Goal: Task Accomplishment & Management: Manage account settings

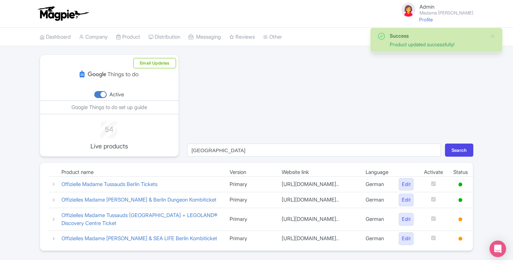
scroll to position [28, 0]
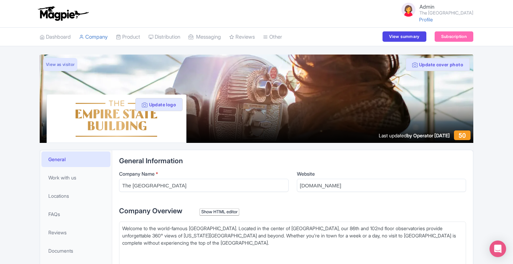
click at [136, 35] on link "Product" at bounding box center [128, 37] width 24 height 19
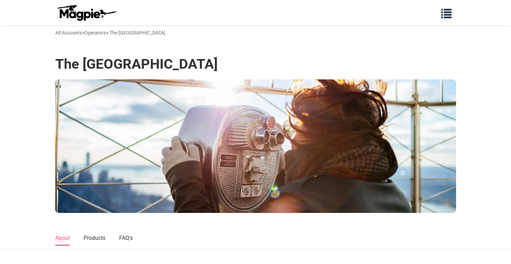
scroll to position [247, 0]
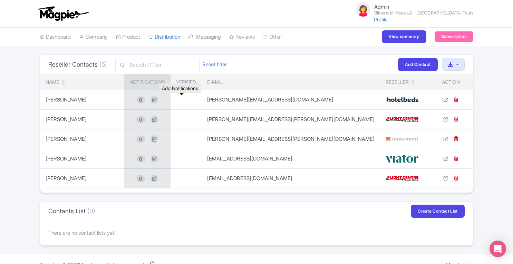
click at [158, 98] on icon at bounding box center [155, 100] width 8 height 8
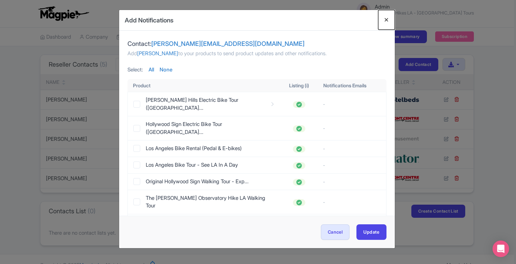
click at [386, 19] on button "Close" at bounding box center [386, 20] width 17 height 20
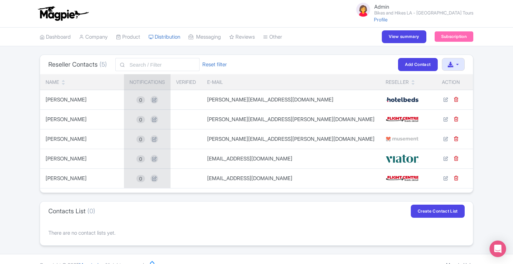
click at [0, 0] on link "Connections" at bounding box center [0, 0] width 0 height 0
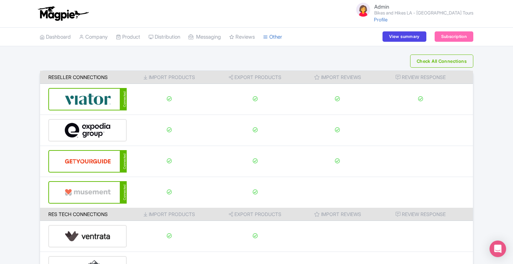
scroll to position [91, 0]
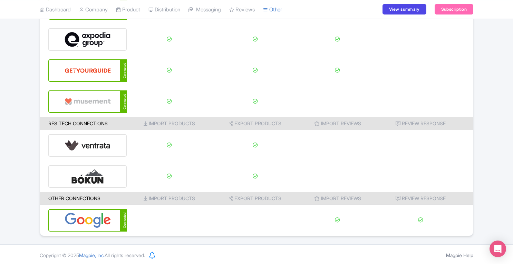
click at [99, 214] on img at bounding box center [88, 220] width 47 height 21
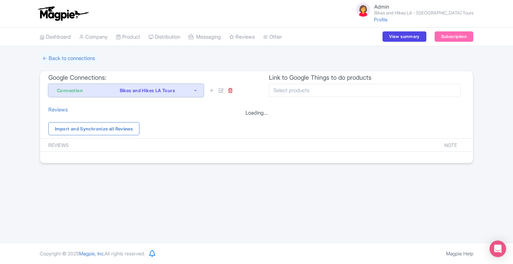
click at [163, 90] on div "Bikes and Hikes LA Tours" at bounding box center [148, 90] width 92 height 8
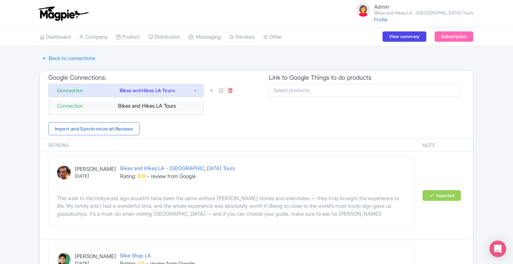
click at [184, 105] on div "Bikes and Hikes LA Tours" at bounding box center [149, 106] width 92 height 8
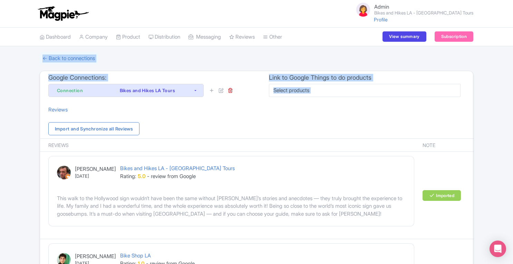
drag, startPoint x: 0, startPoint y: 0, endPoint x: 437, endPoint y: 31, distance: 438.4
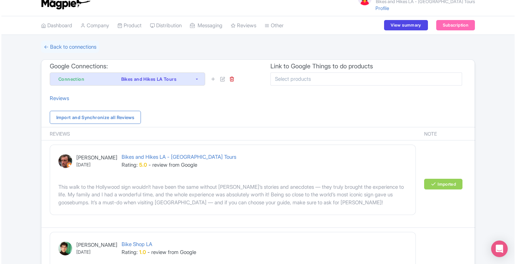
scroll to position [5, 0]
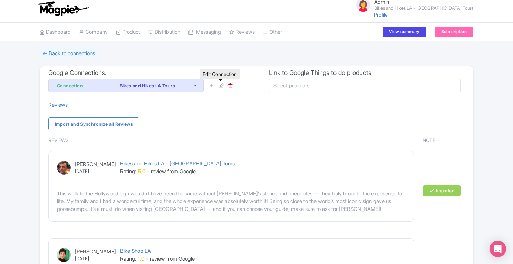
click at [223, 86] on icon at bounding box center [221, 85] width 5 height 5
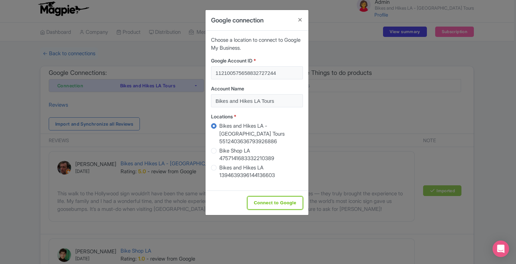
click at [282, 197] on input "Connect to Google" at bounding box center [275, 203] width 56 height 13
type input "Connect to Google"
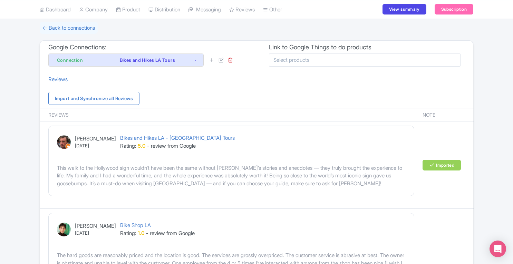
scroll to position [32, 0]
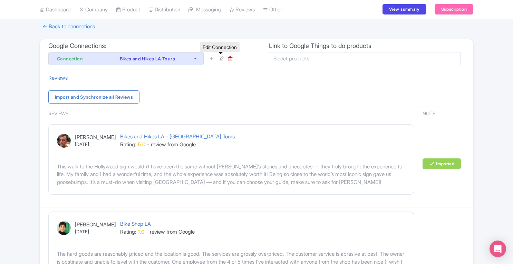
click at [223, 60] on icon at bounding box center [221, 58] width 5 height 5
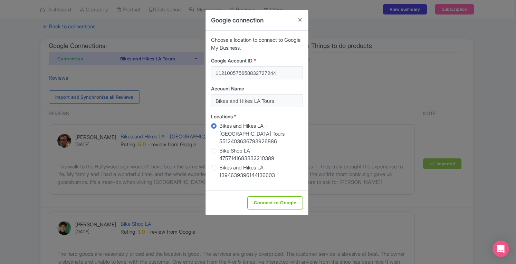
click at [336, 89] on div "Google connection Choose a location to connect to Google My Business. Google Ac…" at bounding box center [258, 132] width 516 height 264
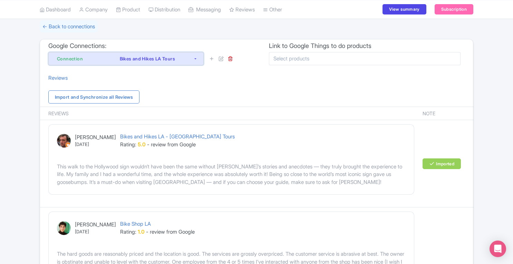
click at [196, 61] on button "Connection Bikes and Hikes LA Tours" at bounding box center [125, 58] width 155 height 13
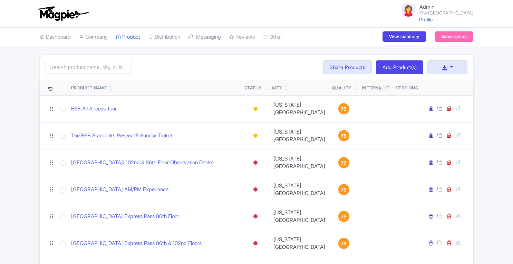
click at [99, 36] on link "Company" at bounding box center [93, 37] width 29 height 19
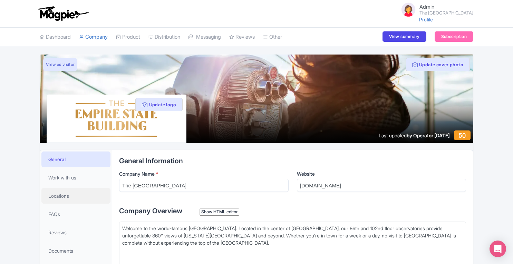
click at [68, 192] on span "Locations" at bounding box center [58, 195] width 21 height 7
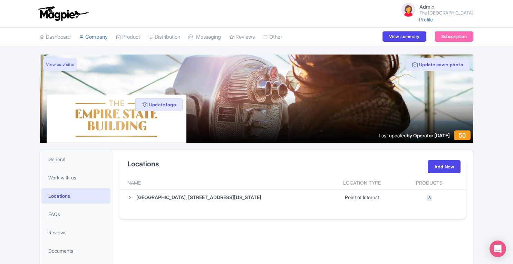
click at [139, 36] on link "Product" at bounding box center [128, 37] width 24 height 19
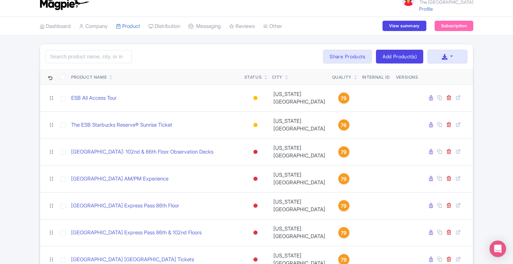
scroll to position [10, 0]
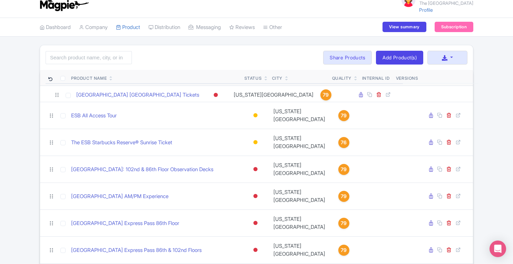
drag, startPoint x: 52, startPoint y: 231, endPoint x: 57, endPoint y: 95, distance: 136.5
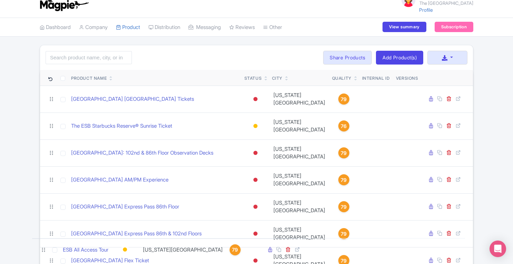
drag, startPoint x: 53, startPoint y: 119, endPoint x: 44, endPoint y: 250, distance: 131.2
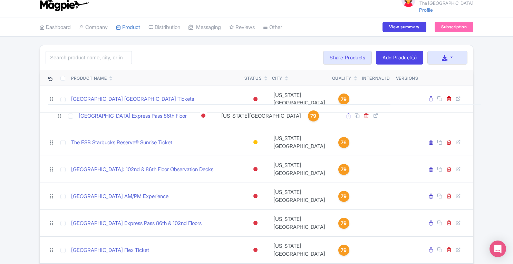
drag, startPoint x: 53, startPoint y: 188, endPoint x: 60, endPoint y: 116, distance: 71.6
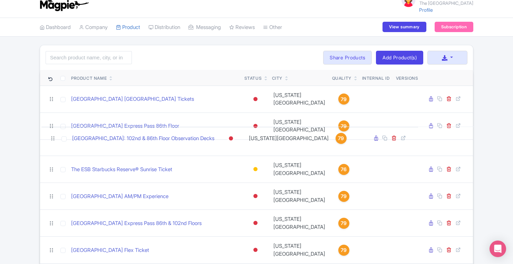
drag, startPoint x: 54, startPoint y: 162, endPoint x: 55, endPoint y: 138, distance: 24.6
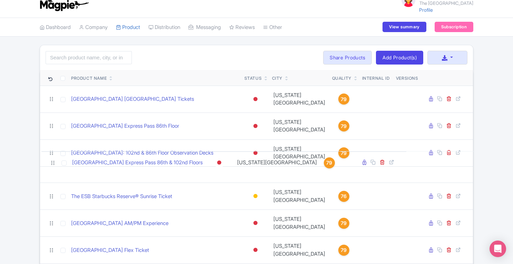
drag, startPoint x: 53, startPoint y: 209, endPoint x: 54, endPoint y: 164, distance: 45.3
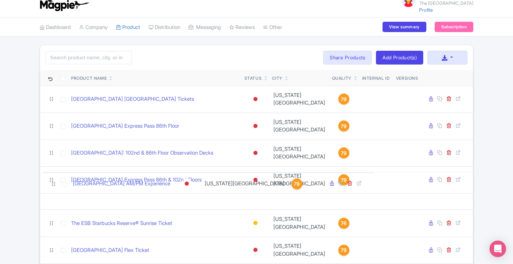
drag, startPoint x: 53, startPoint y: 209, endPoint x: 55, endPoint y: 184, distance: 24.2
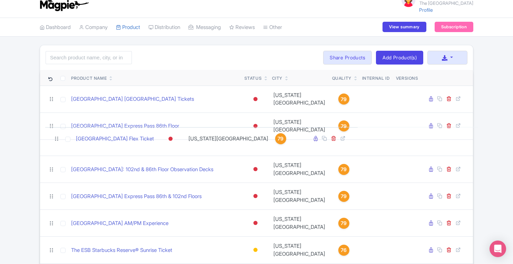
drag, startPoint x: 53, startPoint y: 232, endPoint x: 58, endPoint y: 142, distance: 90.6
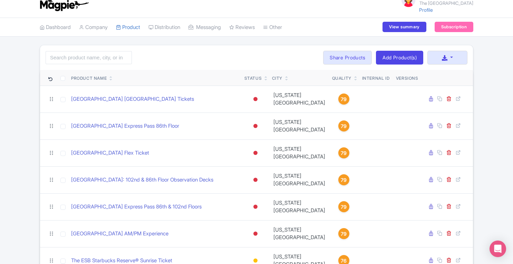
scroll to position [39, 0]
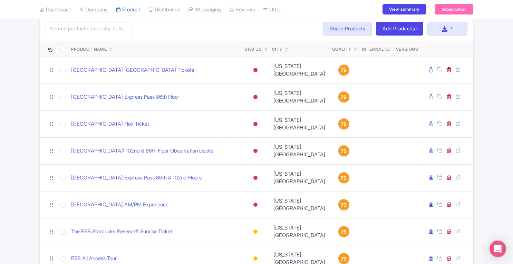
click at [503, 173] on div "Search Bulk Actions Delete Add to Collection Translate Share Products Add to Co…" at bounding box center [256, 144] width 513 height 257
click at [492, 126] on div "Search Bulk Actions Delete Add to Collection Translate Share Products Add to Co…" at bounding box center [256, 144] width 513 height 257
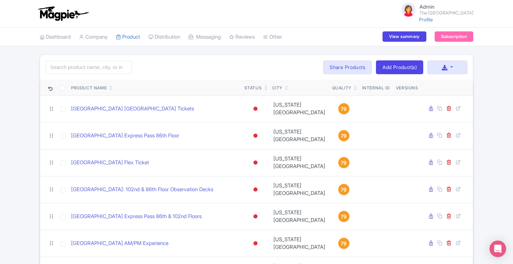
click at [341, 105] on span "79" at bounding box center [344, 109] width 6 height 8
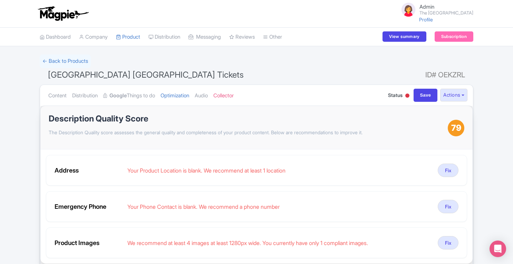
click at [55, 95] on link "Content" at bounding box center [57, 96] width 18 height 22
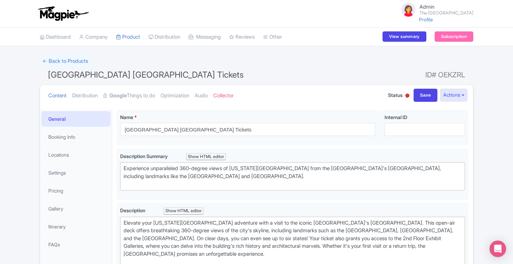
click at [102, 36] on link "Company" at bounding box center [93, 37] width 29 height 19
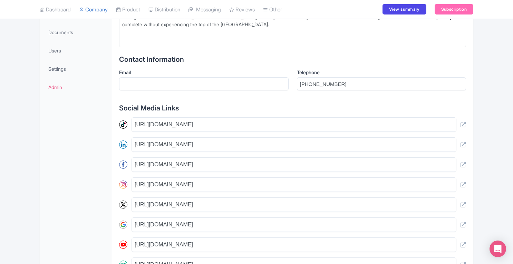
scroll to position [221, 0]
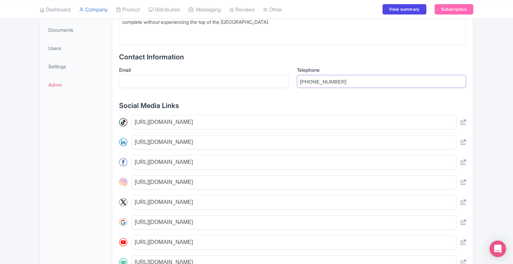
drag, startPoint x: 348, startPoint y: 83, endPoint x: 305, endPoint y: 83, distance: 43.5
click at [305, 83] on input "1 (212) 736-3100" at bounding box center [382, 81] width 170 height 13
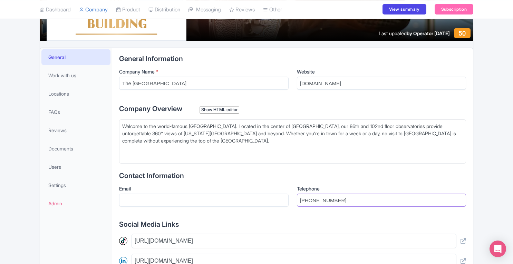
scroll to position [88, 0]
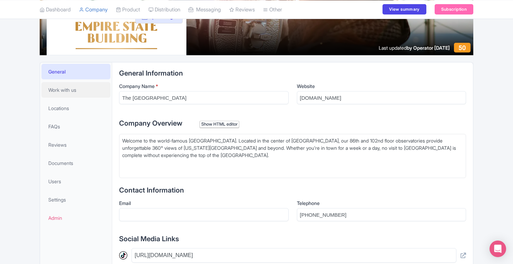
click at [61, 88] on span "Work with us" at bounding box center [62, 89] width 28 height 7
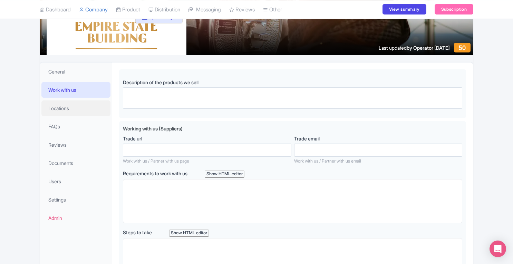
click at [61, 107] on span "Locations" at bounding box center [58, 108] width 21 height 7
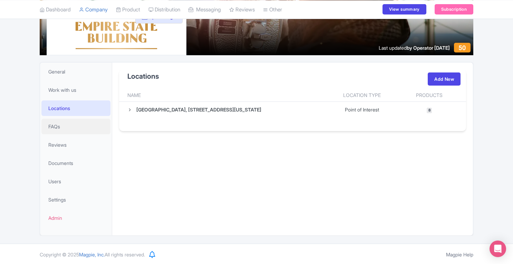
click at [60, 130] on link "FAQs" at bounding box center [75, 127] width 69 height 16
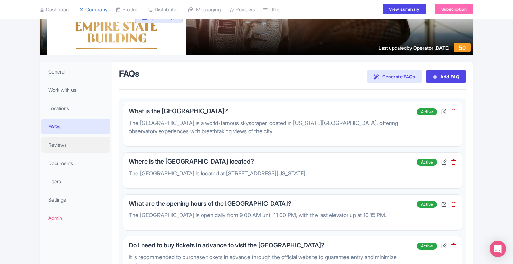
click at [58, 145] on span "Reviews" at bounding box center [57, 144] width 18 height 7
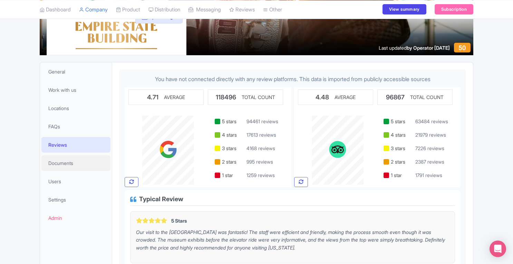
click at [58, 165] on span "Documents" at bounding box center [60, 163] width 25 height 7
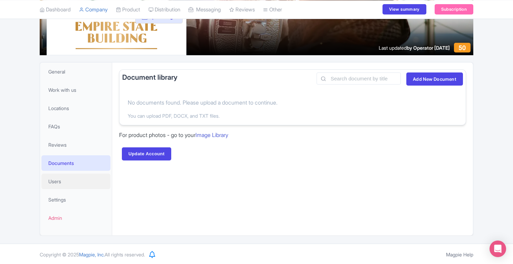
click at [58, 179] on span "Users" at bounding box center [54, 181] width 13 height 7
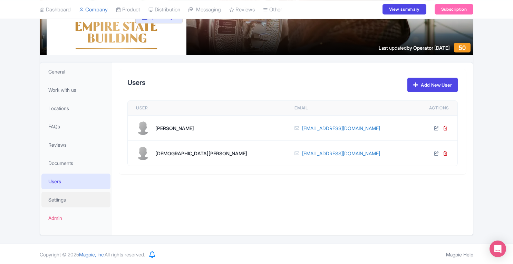
click at [58, 197] on span "Settings" at bounding box center [57, 199] width 18 height 7
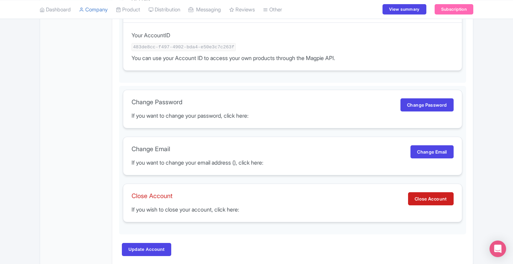
scroll to position [442, 0]
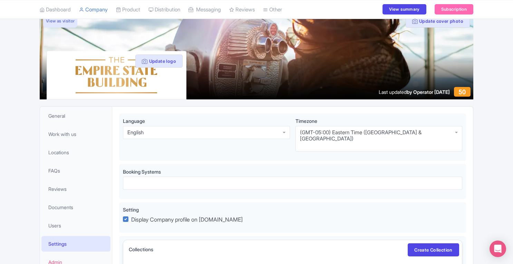
scroll to position [0, 0]
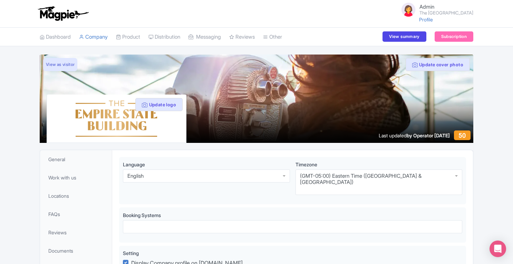
click at [0, 0] on link "Image Library" at bounding box center [0, 0] width 0 height 0
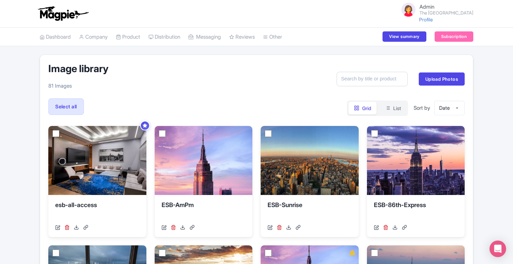
drag, startPoint x: 515, startPoint y: 65, endPoint x: 515, endPoint y: 107, distance: 42.1
click at [513, 107] on html "Admin The Empire State Building Profile Users Settings Sign out Dashboard Compa…" at bounding box center [256, 132] width 513 height 264
click at [396, 110] on button "List" at bounding box center [393, 108] width 27 height 13
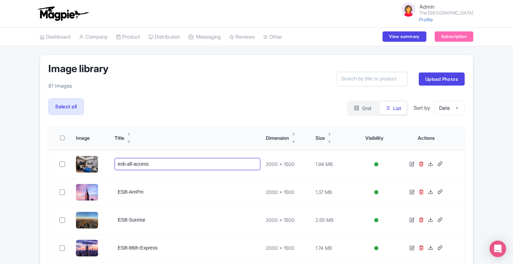
click at [150, 165] on input "esb-all-access" at bounding box center [188, 164] width 146 height 12
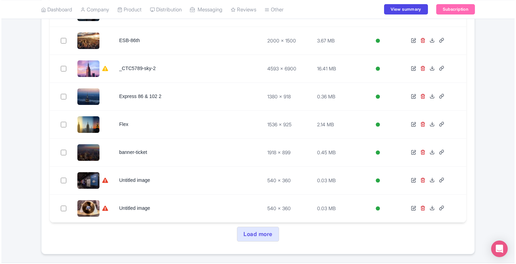
scroll to position [266, 0]
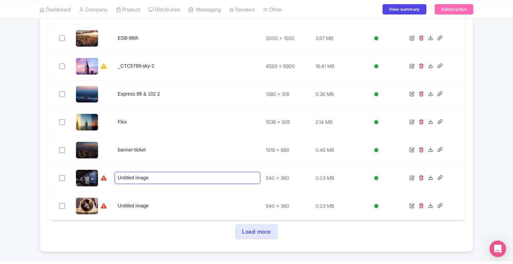
click at [132, 178] on input "Untitled image" at bounding box center [188, 178] width 146 height 12
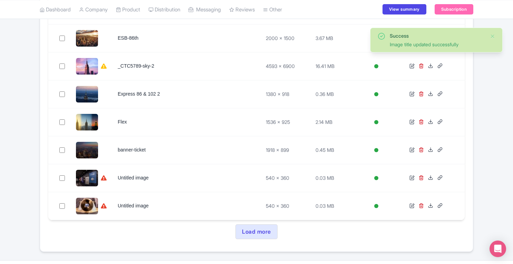
click at [83, 177] on img at bounding box center [87, 178] width 22 height 17
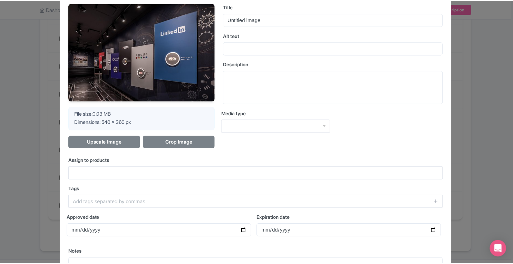
scroll to position [36, 0]
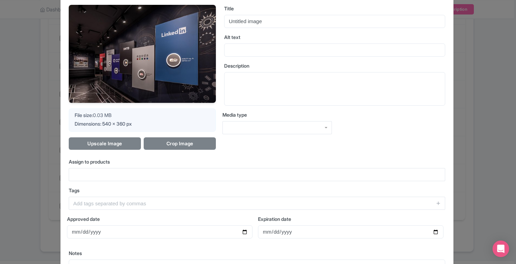
click at [497, 123] on div "Photo detail https://res.cloudinary.com/hfyvkoyi1/image/upload/v1574804190/mbhj…" at bounding box center [258, 132] width 516 height 264
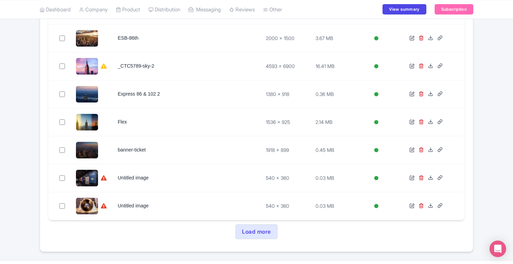
click at [63, 177] on input "checkbox" at bounding box center [62, 178] width 6 height 6
checkbox input "true"
click at [61, 206] on input "checkbox" at bounding box center [62, 206] width 6 height 6
checkbox input "true"
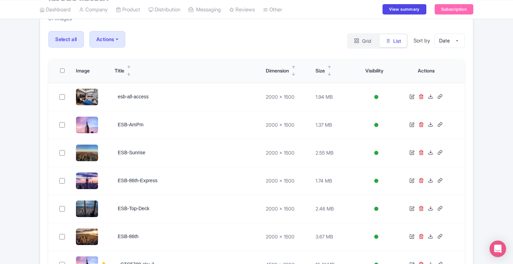
scroll to position [64, 0]
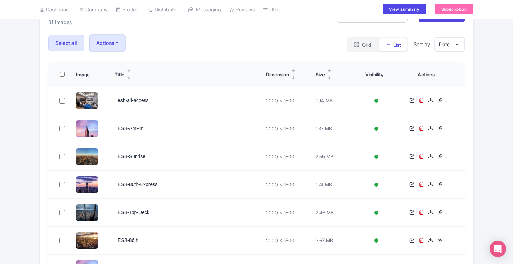
click at [108, 41] on button "Actions" at bounding box center [107, 43] width 36 height 17
click at [0, 0] on link "Selected Images" at bounding box center [0, 0] width 0 height 0
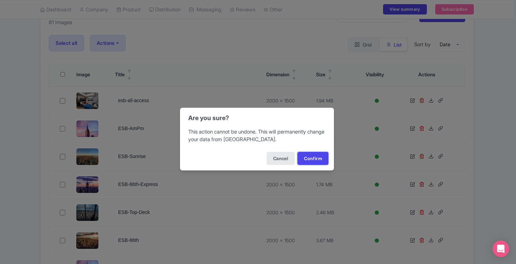
click at [315, 161] on button "Confirm" at bounding box center [312, 158] width 31 height 13
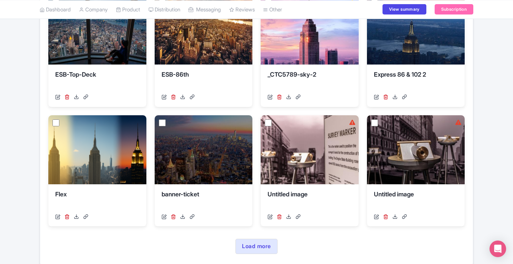
scroll to position [281, 0]
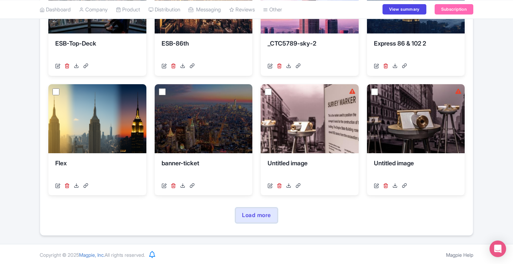
click at [263, 208] on link "Load more" at bounding box center [257, 215] width 42 height 15
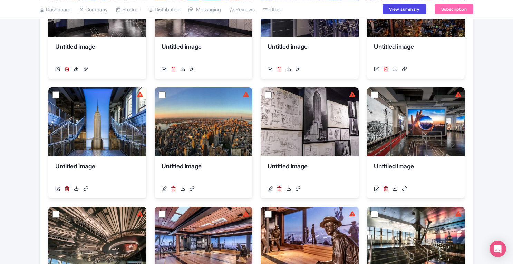
scroll to position [640, 0]
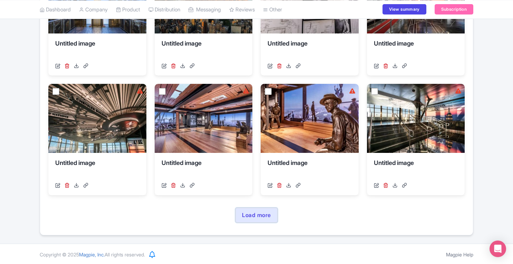
click at [265, 213] on link "Load more" at bounding box center [257, 215] width 42 height 15
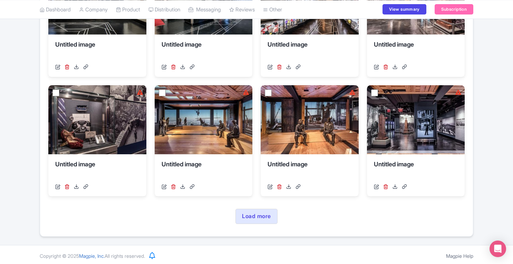
scroll to position [999, 0]
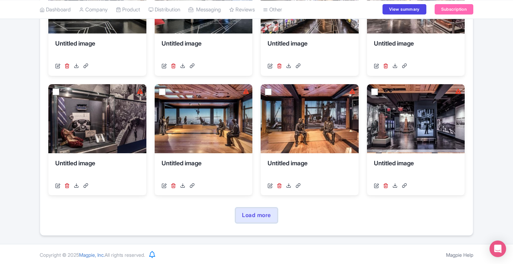
click at [261, 217] on link "Load more" at bounding box center [257, 215] width 42 height 15
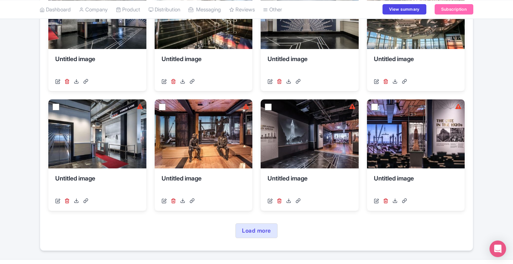
scroll to position [1359, 0]
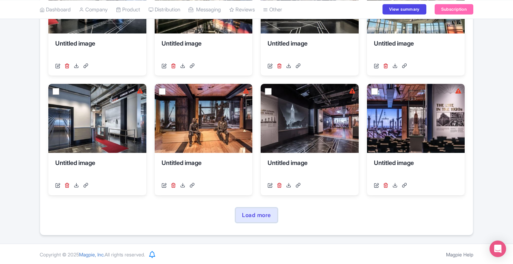
click at [258, 217] on link "Load more" at bounding box center [257, 215] width 42 height 15
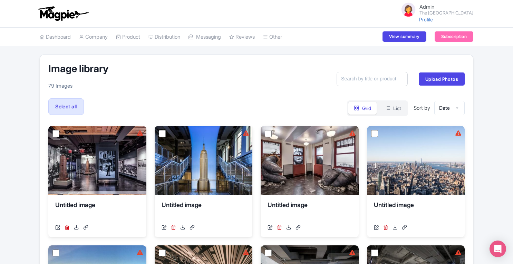
scroll to position [1717, 0]
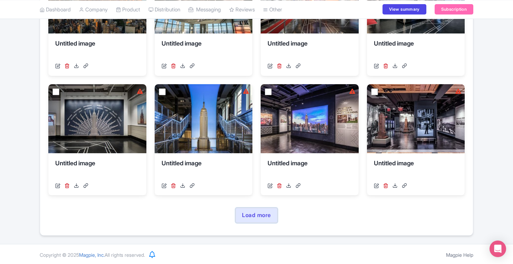
click at [258, 219] on link "Load more" at bounding box center [257, 215] width 42 height 15
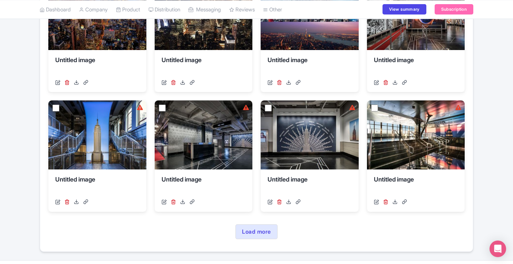
scroll to position [2077, 0]
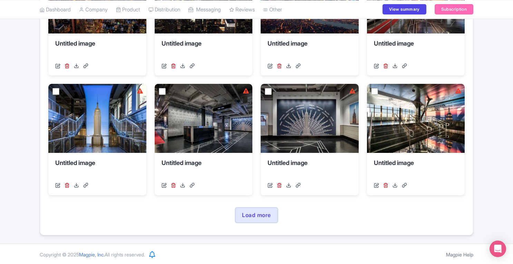
click at [249, 217] on link "Load more" at bounding box center [257, 215] width 42 height 15
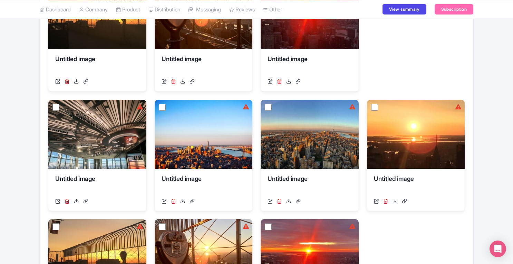
scroll to position [0, 0]
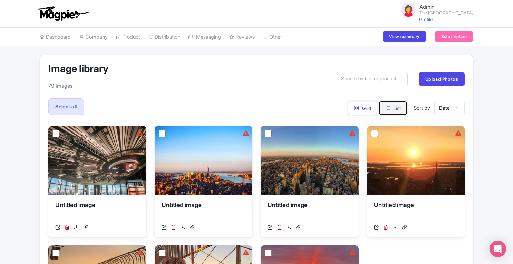
click at [382, 107] on button "List" at bounding box center [393, 108] width 27 height 13
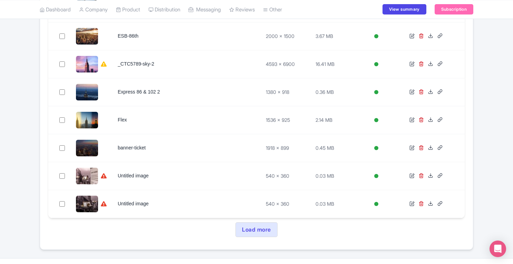
scroll to position [281, 0]
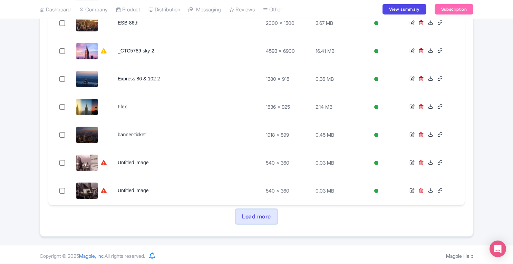
click at [258, 213] on link "Load more" at bounding box center [257, 216] width 42 height 15
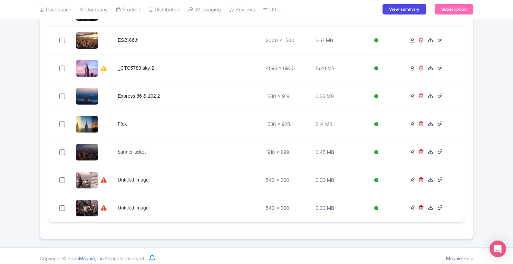
scroll to position [266, 0]
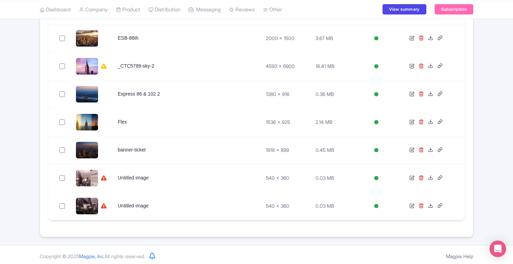
click at [61, 177] on input "checkbox" at bounding box center [62, 178] width 6 height 6
checkbox input "true"
click at [61, 204] on input "checkbox" at bounding box center [62, 206] width 6 height 6
checkbox input "true"
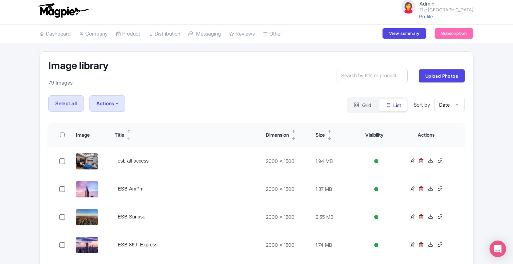
scroll to position [1, 0]
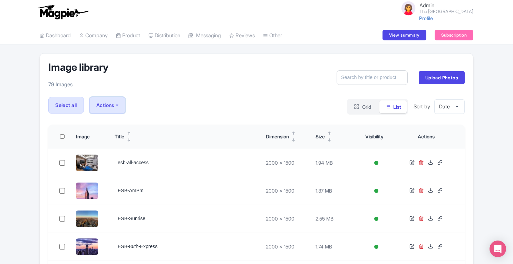
click at [113, 105] on button "Actions" at bounding box center [107, 105] width 36 height 17
click at [0, 0] on link "Selected Images" at bounding box center [0, 0] width 0 height 0
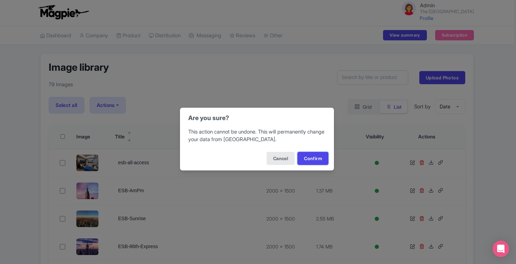
click at [314, 156] on button "Confirm" at bounding box center [312, 158] width 31 height 13
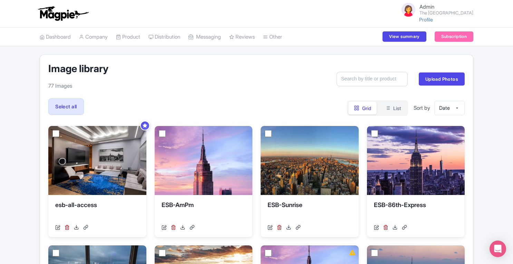
scroll to position [18, 0]
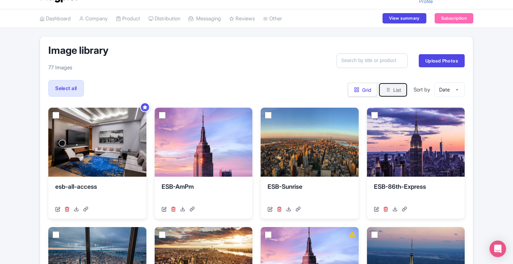
click at [390, 91] on button "List" at bounding box center [393, 90] width 27 height 13
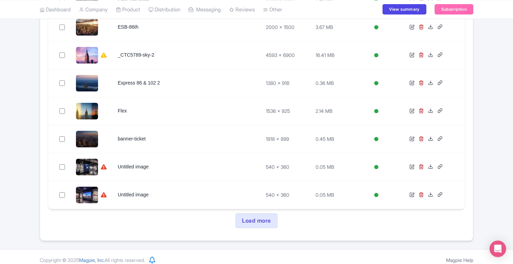
scroll to position [281, 0]
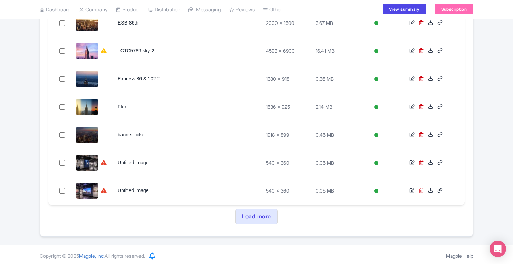
click at [249, 207] on div "Image library 77 Images Search Upload Photos Select all Actions Delete » Select…" at bounding box center [257, 5] width 434 height 464
click at [263, 216] on link "Load more" at bounding box center [257, 216] width 42 height 15
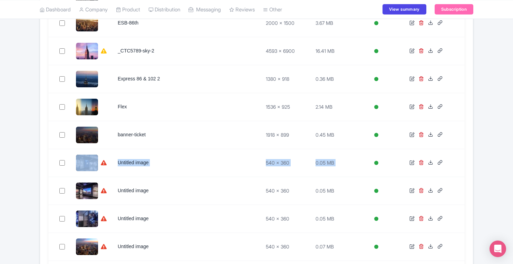
drag, startPoint x: 512, startPoint y: 129, endPoint x: 507, endPoint y: 149, distance: 21.0
click at [507, 149] on div "Image library 77 Images Search Upload Photos Select all Actions Delete » Select…" at bounding box center [256, 172] width 513 height 799
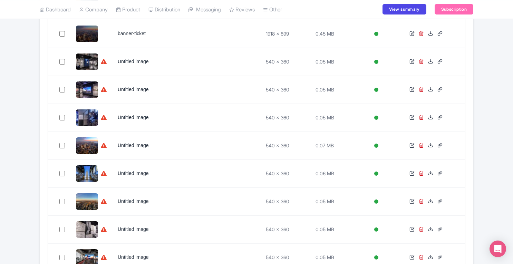
scroll to position [383, 0]
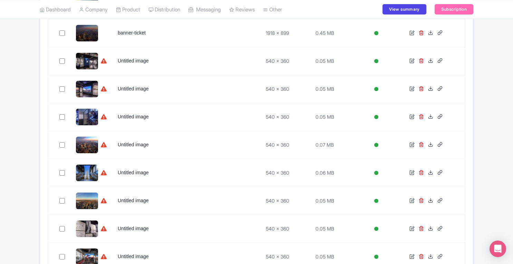
click at [61, 58] on input "checkbox" at bounding box center [62, 61] width 6 height 6
checkbox input "true"
click at [61, 87] on input "checkbox" at bounding box center [62, 89] width 6 height 6
checkbox input "true"
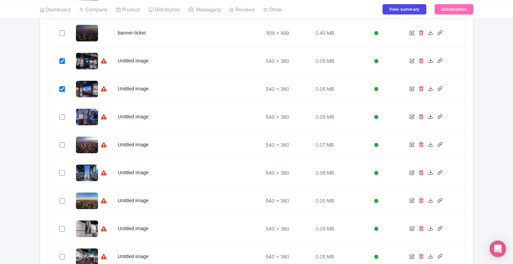
checkbox input "true"
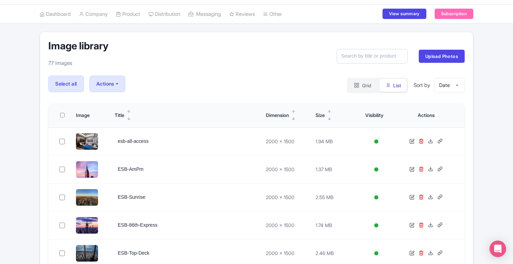
scroll to position [0, 0]
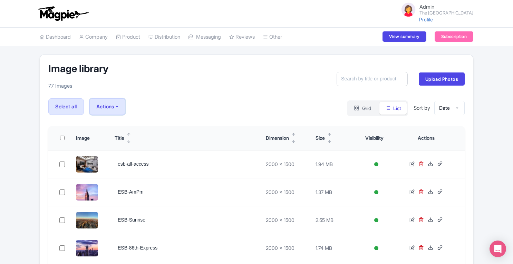
click at [115, 103] on button "Actions" at bounding box center [107, 106] width 36 height 17
click at [0, 0] on link "Selected Images" at bounding box center [0, 0] width 0 height 0
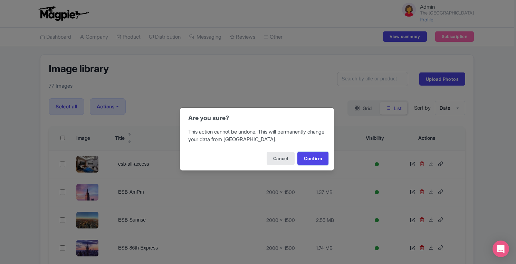
click at [312, 156] on button "Confirm" at bounding box center [312, 158] width 31 height 13
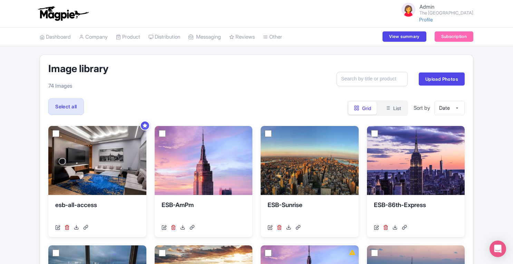
click at [0, 0] on link "My Products" at bounding box center [0, 0] width 0 height 0
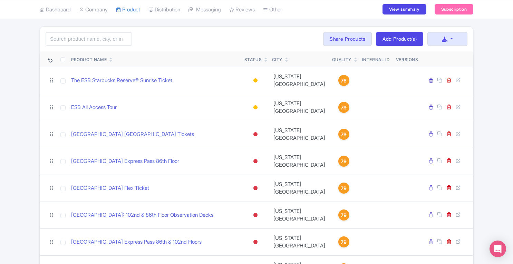
scroll to position [28, 0]
click at [455, 42] on button "button" at bounding box center [448, 40] width 40 height 14
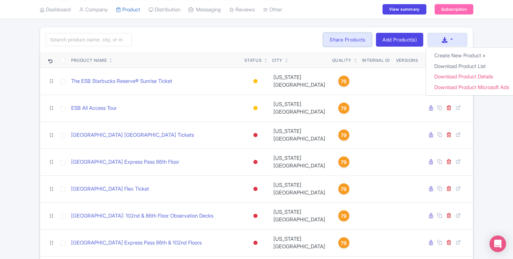
click at [345, 40] on link "Share Products" at bounding box center [347, 40] width 49 height 14
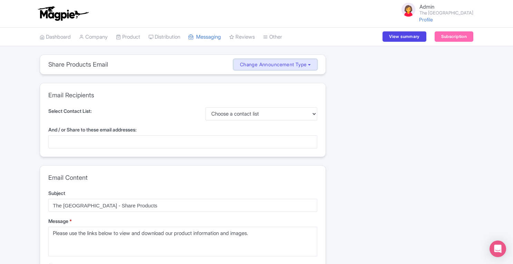
click at [307, 65] on button "Change Announcement Type" at bounding box center [276, 64] width 84 height 11
click at [343, 67] on div "Share 0 Resellers MISSING INFO 0 Share Products Email(s) MISSING INFO Message M…" at bounding box center [403, 241] width 147 height 373
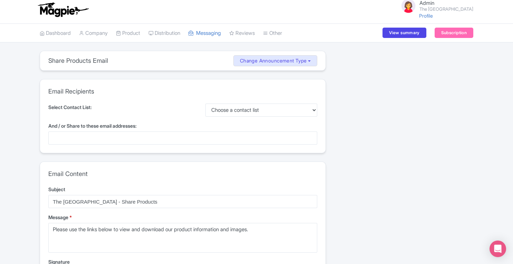
scroll to position [3, 0]
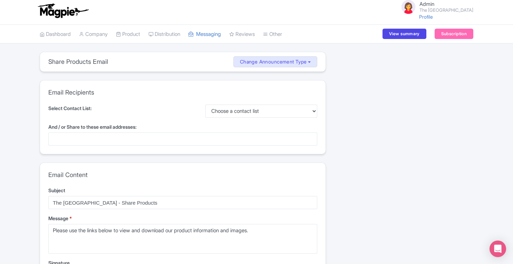
click at [62, 32] on link "Dashboard" at bounding box center [55, 34] width 31 height 19
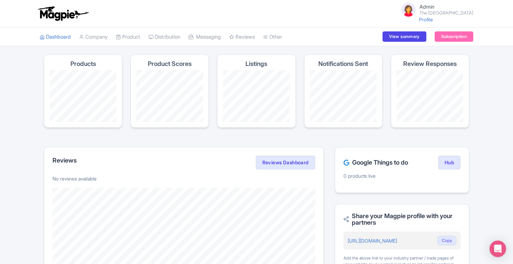
drag, startPoint x: 342, startPoint y: 176, endPoint x: 383, endPoint y: 172, distance: 40.9
click at [383, 172] on div "Google Things to do Hub 0 products live" at bounding box center [402, 170] width 134 height 46
click at [496, 95] on div "Magpie recommends Look into TUI Musement as a distribution channel TUI Musement…" at bounding box center [256, 236] width 513 height 362
click at [139, 35] on link "Product" at bounding box center [128, 37] width 24 height 19
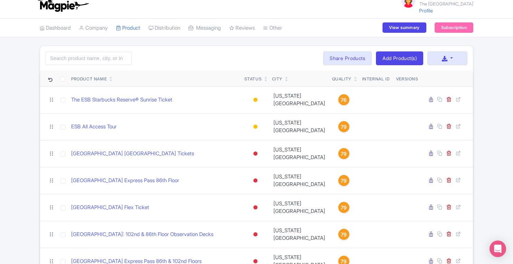
scroll to position [39, 0]
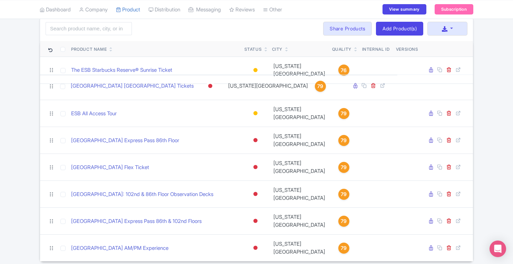
scroll to position [33, 0]
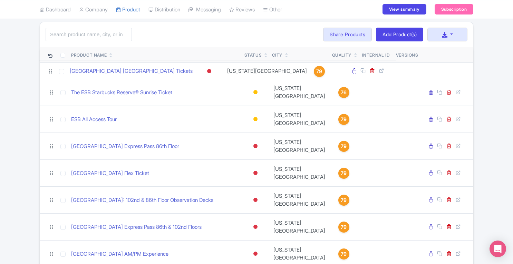
drag, startPoint x: 52, startPoint y: 113, endPoint x: 50, endPoint y: 73, distance: 40.8
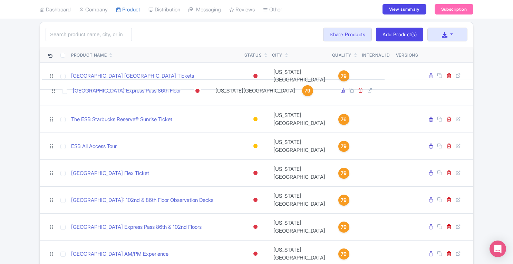
drag, startPoint x: 51, startPoint y: 136, endPoint x: 53, endPoint y: 92, distance: 43.6
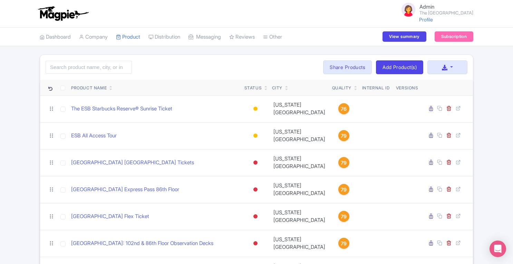
click at [0, 0] on link "Manage Resellers" at bounding box center [0, 0] width 0 height 0
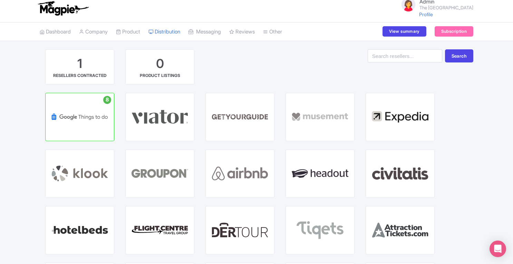
scroll to position [3, 0]
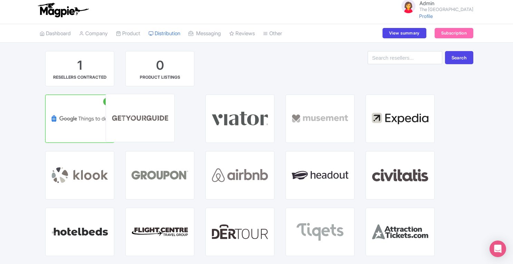
drag, startPoint x: 249, startPoint y: 117, endPoint x: 161, endPoint y: 119, distance: 87.8
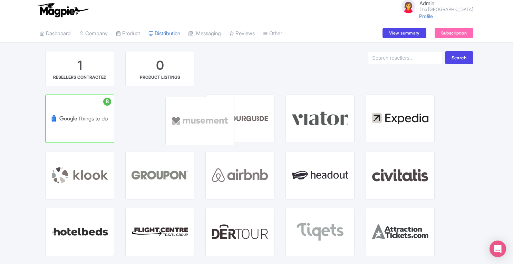
drag, startPoint x: 322, startPoint y: 115, endPoint x: 188, endPoint y: 117, distance: 133.7
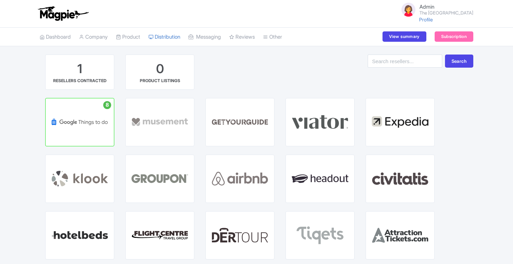
scroll to position [3, 0]
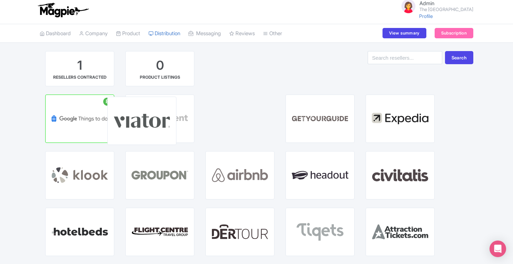
drag, startPoint x: 332, startPoint y: 125, endPoint x: 155, endPoint y: 127, distance: 176.9
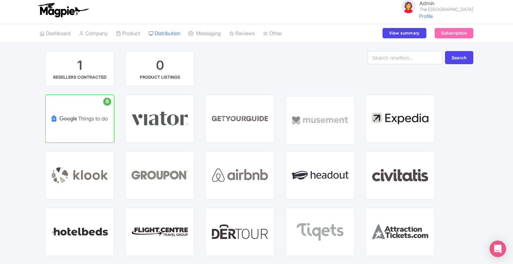
drag, startPoint x: 161, startPoint y: 121, endPoint x: 312, endPoint y: 122, distance: 150.6
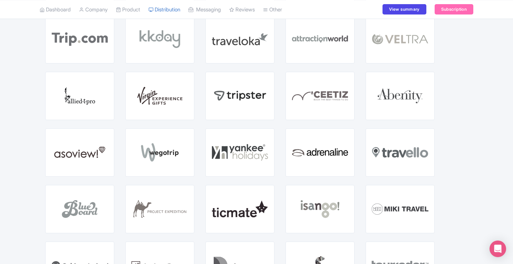
scroll to position [0, 0]
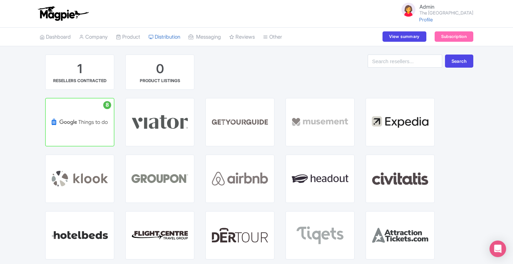
click at [55, 38] on link "Dashboard" at bounding box center [55, 37] width 31 height 19
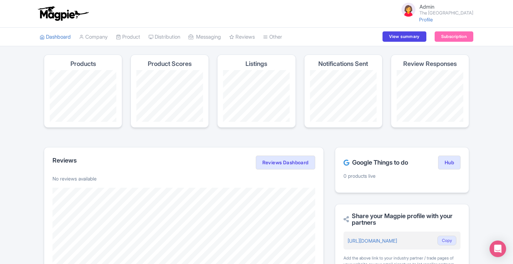
click at [102, 38] on link "Company" at bounding box center [93, 37] width 29 height 19
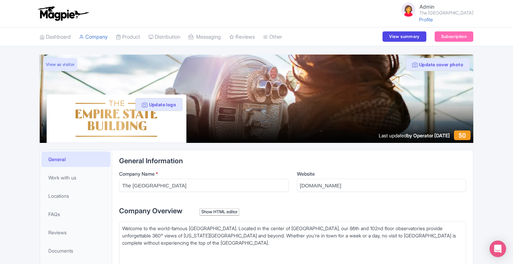
scroll to position [57, 0]
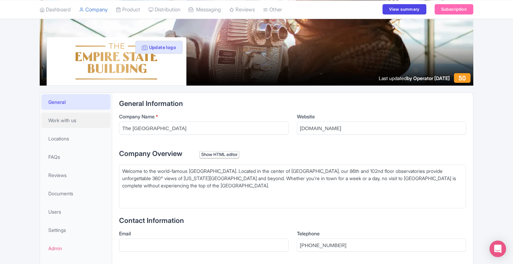
click at [61, 118] on span "Work with us" at bounding box center [62, 120] width 28 height 7
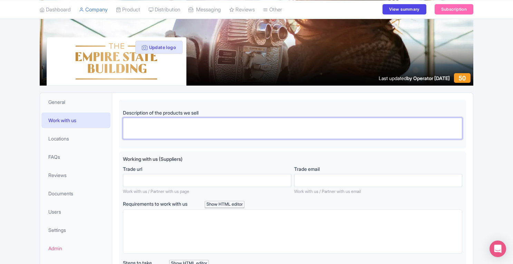
click at [301, 130] on textarea "Description of the products we sell" at bounding box center [293, 128] width 340 height 21
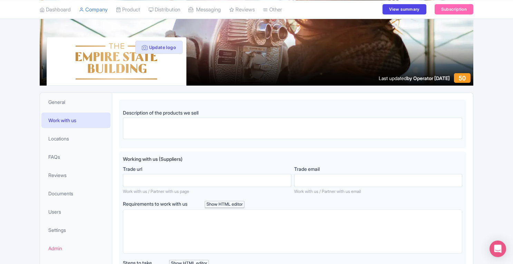
click at [502, 95] on div "Update cover photo View as visitor Update logo Last updated by Operator [DATE] …" at bounding box center [256, 210] width 513 height 426
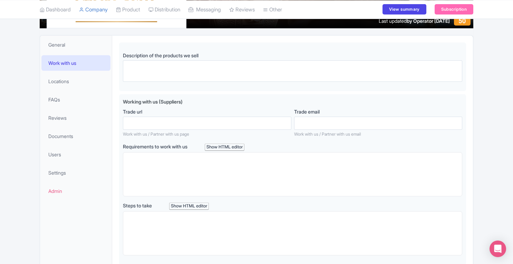
scroll to position [117, 0]
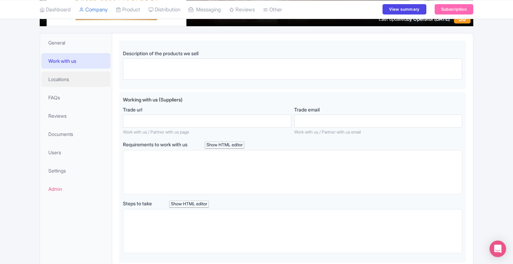
click at [69, 83] on link "Locations" at bounding box center [75, 80] width 69 height 16
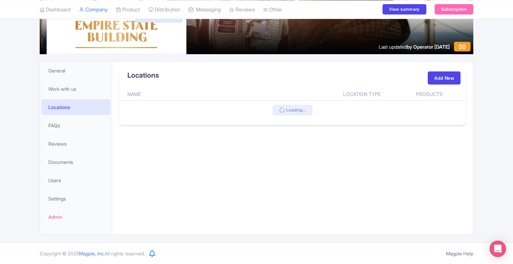
scroll to position [88, 0]
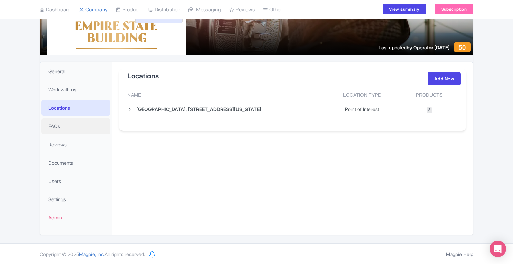
click at [60, 124] on span "FAQs" at bounding box center [54, 126] width 12 height 7
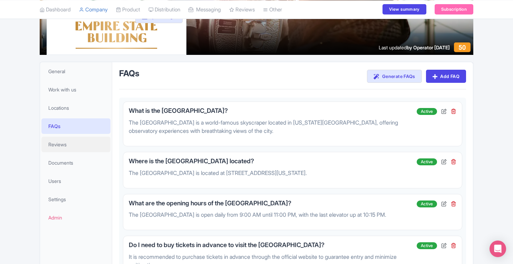
click at [59, 142] on span "Reviews" at bounding box center [57, 144] width 18 height 7
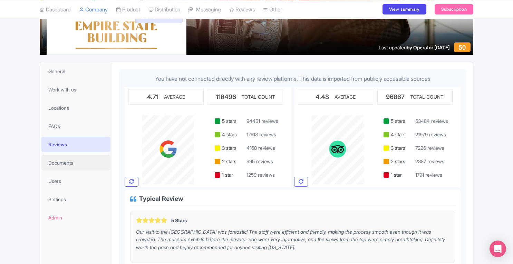
click at [59, 163] on span "Documents" at bounding box center [60, 162] width 25 height 7
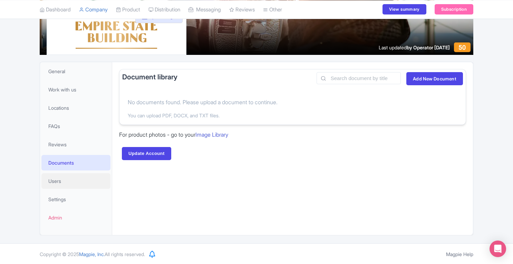
click at [59, 185] on link "Users" at bounding box center [75, 181] width 69 height 16
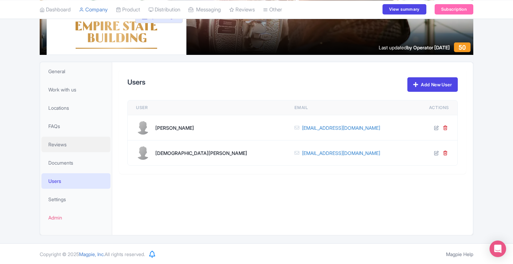
click at [56, 145] on span "Reviews" at bounding box center [57, 144] width 18 height 7
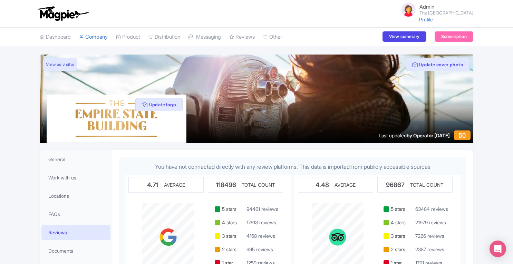
click at [428, 21] on link "Profile" at bounding box center [426, 20] width 14 height 6
click at [0, 0] on link "Review Dashboard" at bounding box center [0, 0] width 0 height 0
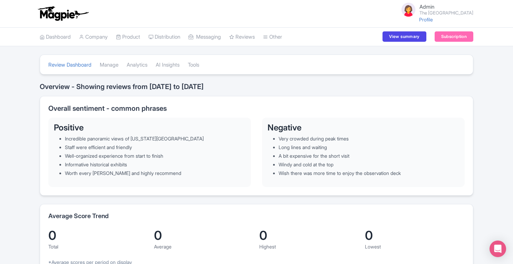
click at [247, 33] on link "Reviews" at bounding box center [242, 37] width 26 height 19
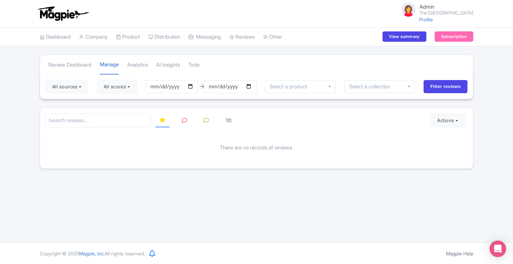
click at [249, 38] on link "Reviews" at bounding box center [242, 37] width 26 height 19
click at [67, 67] on link "Review Dashboard" at bounding box center [69, 65] width 43 height 19
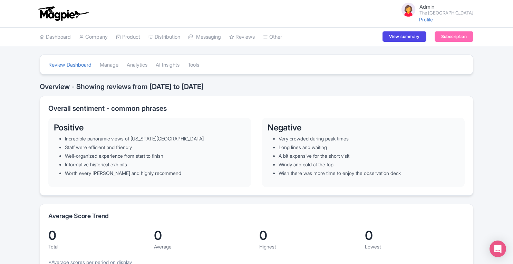
click at [0, 0] on link "Tools" at bounding box center [0, 0] width 0 height 0
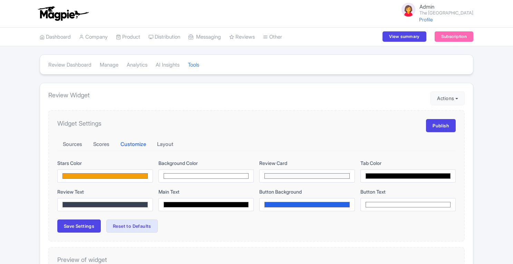
checkbox input "true"
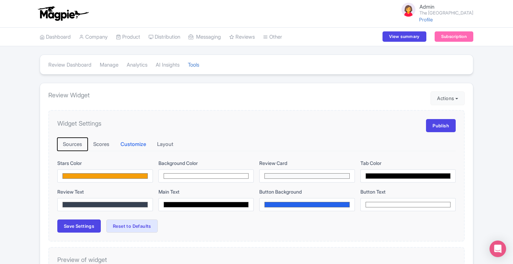
click at [66, 148] on button "Sources" at bounding box center [72, 144] width 30 height 13
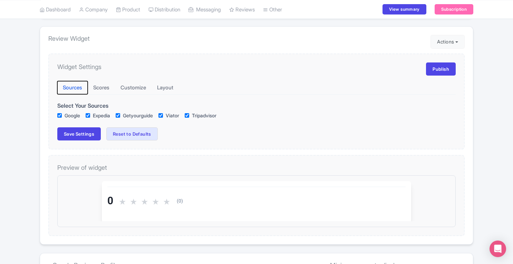
scroll to position [58, 0]
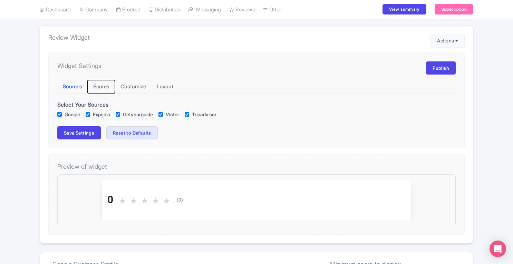
click at [107, 87] on button "Scores" at bounding box center [101, 86] width 27 height 13
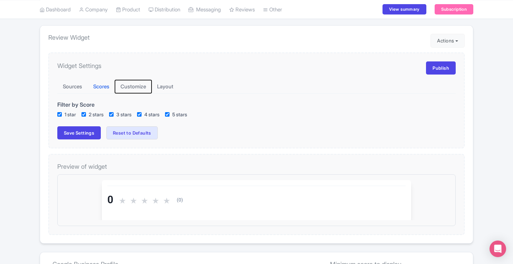
click at [133, 85] on button "Customize" at bounding box center [133, 86] width 37 height 13
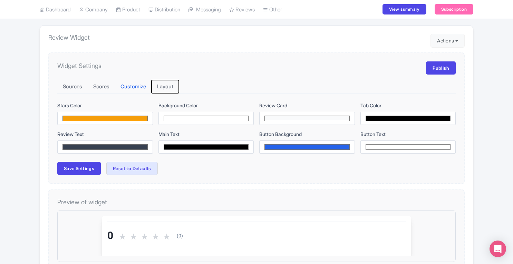
click at [162, 86] on button "Layout" at bounding box center [165, 86] width 27 height 13
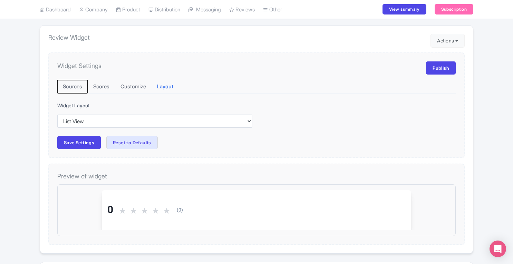
click at [78, 88] on button "Sources" at bounding box center [72, 86] width 30 height 13
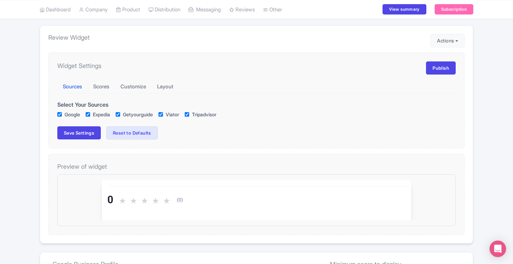
click at [505, 89] on div "Review Dashboard Manage Analytics AI Insights Tools Review Widget Actions Impor…" at bounding box center [256, 192] width 513 height 391
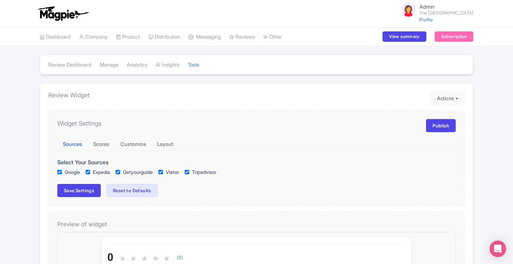
scroll to position [64, 0]
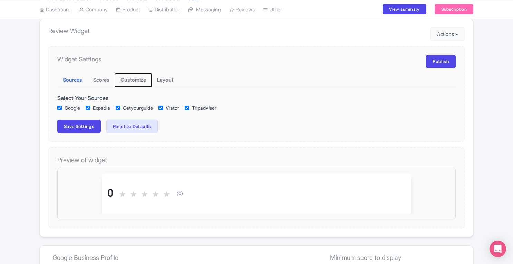
click at [131, 79] on button "Customize" at bounding box center [133, 80] width 37 height 13
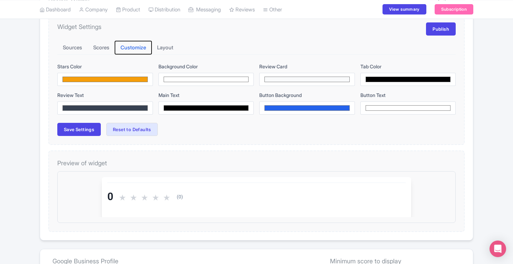
scroll to position [99, 0]
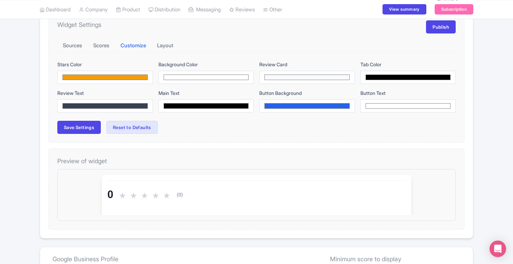
click at [504, 102] on div "Review Dashboard Manage Analytics AI Insights Tools Review Widget Actions Impor…" at bounding box center [256, 169] width 513 height 427
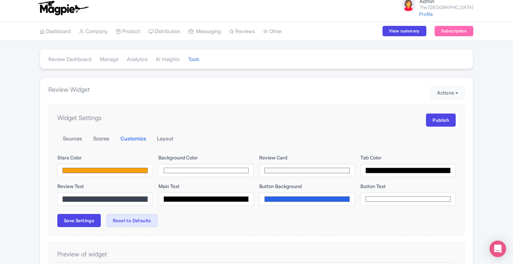
scroll to position [0, 0]
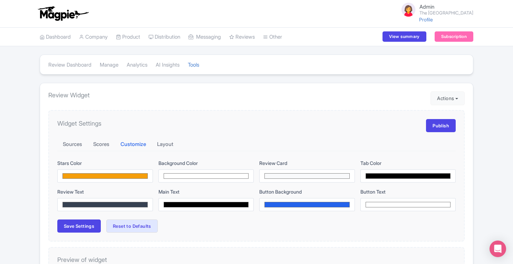
click at [0, 0] on link "Connections" at bounding box center [0, 0] width 0 height 0
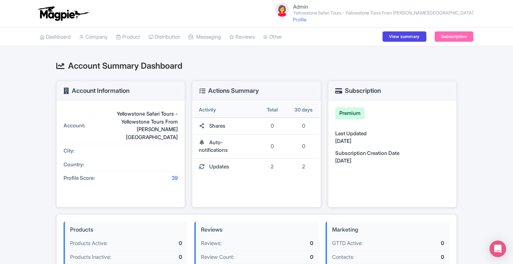
click at [135, 36] on link "Product" at bounding box center [128, 37] width 24 height 19
click at [0, 0] on link "Connections" at bounding box center [0, 0] width 0 height 0
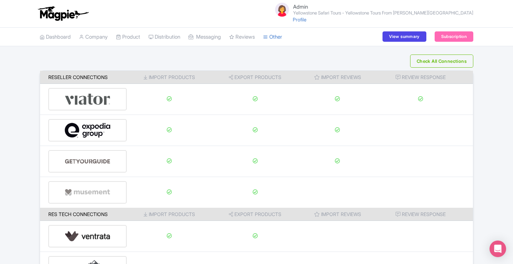
click at [100, 39] on link "Company" at bounding box center [93, 37] width 29 height 19
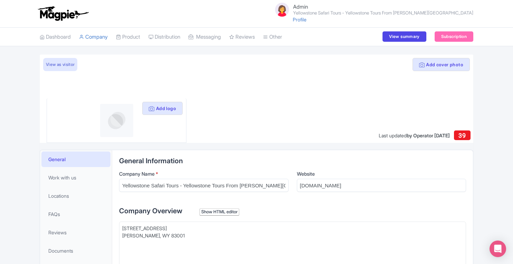
click at [0, 0] on link "Connections" at bounding box center [0, 0] width 0 height 0
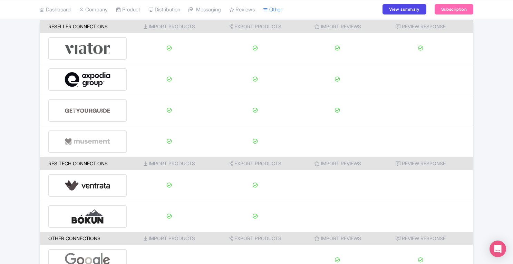
scroll to position [61, 0]
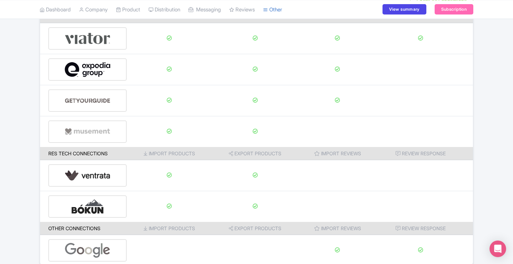
click at [112, 202] on div at bounding box center [87, 207] width 78 height 22
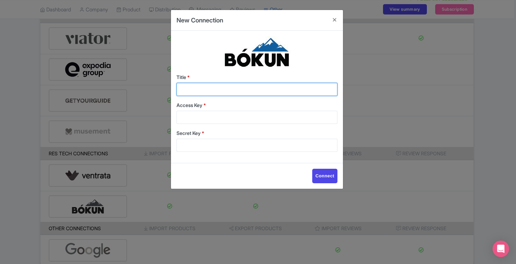
click at [192, 90] on input "Title *" at bounding box center [257, 89] width 161 height 13
click at [502, 148] on div "New Connection Title * Access Key * Secret Key * Connect" at bounding box center [258, 132] width 516 height 264
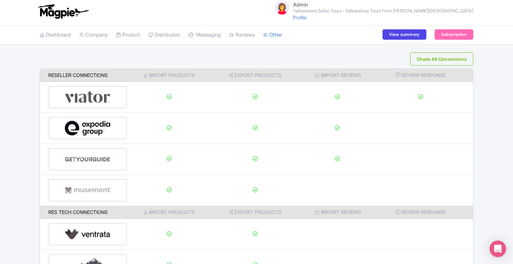
scroll to position [0, 0]
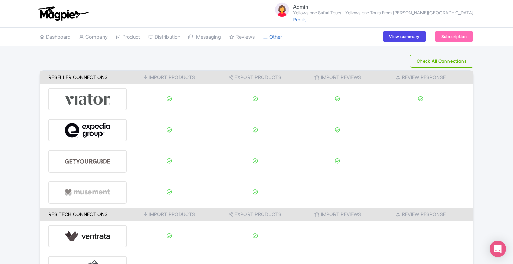
click at [0, 0] on link "Connections" at bounding box center [0, 0] width 0 height 0
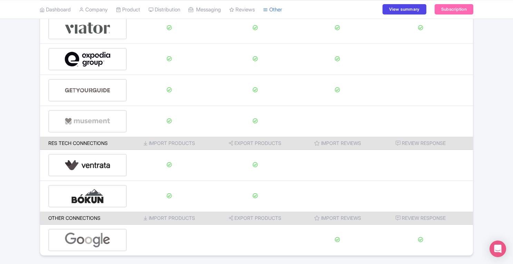
scroll to position [73, 0]
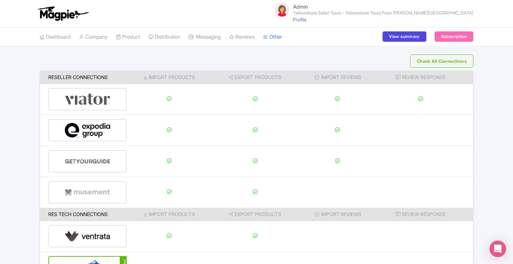
scroll to position [69, 0]
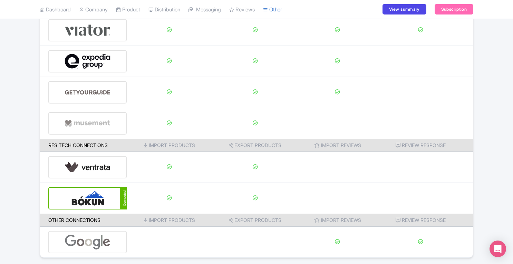
click at [99, 197] on img at bounding box center [88, 198] width 47 height 21
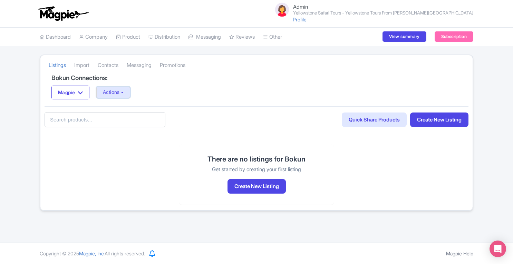
click at [128, 87] on button "Actions" at bounding box center [113, 92] width 34 height 11
click at [86, 89] on button "Magpie" at bounding box center [70, 93] width 38 height 14
click at [124, 92] on button "Actions" at bounding box center [113, 92] width 34 height 11
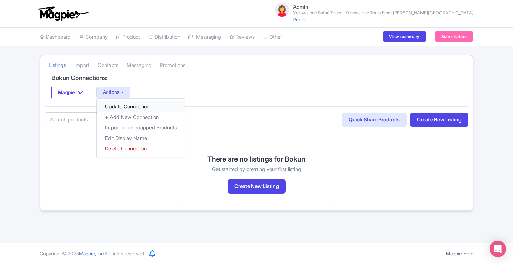
click at [124, 106] on link "Update Connection" at bounding box center [141, 107] width 88 height 11
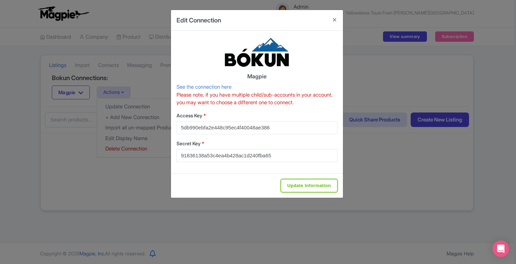
click at [310, 187] on input "Update Information" at bounding box center [309, 185] width 57 height 13
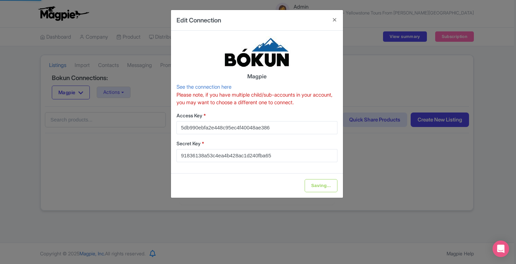
type input "Update Information"
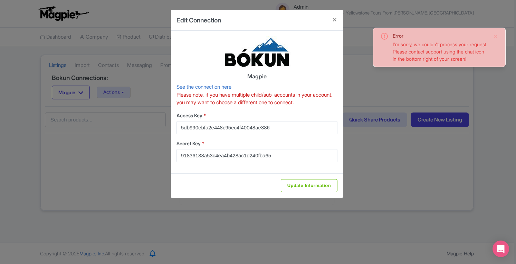
click at [375, 188] on div "Edit Connection Magpie See the connection here Please note, if you have multipl…" at bounding box center [258, 132] width 516 height 264
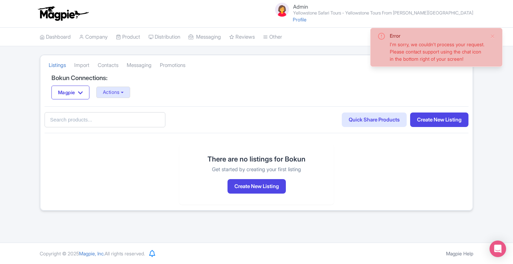
click at [217, 104] on div "Bokun Connections: Magpie Magpie Actions Update Connection + Add New Connection…" at bounding box center [257, 91] width 424 height 32
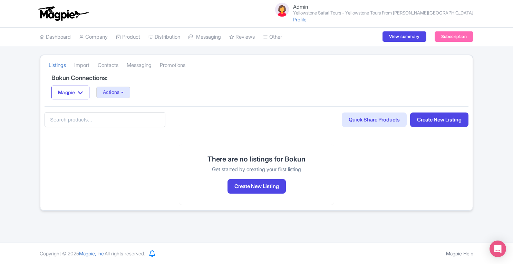
click at [84, 63] on link "Import" at bounding box center [81, 65] width 15 height 19
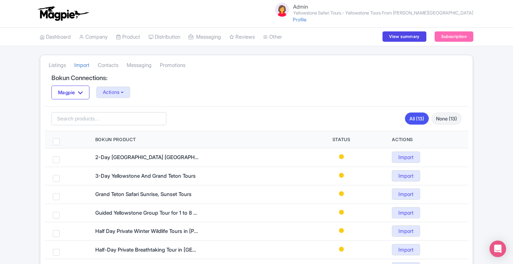
click at [60, 65] on link "Listings" at bounding box center [57, 65] width 17 height 19
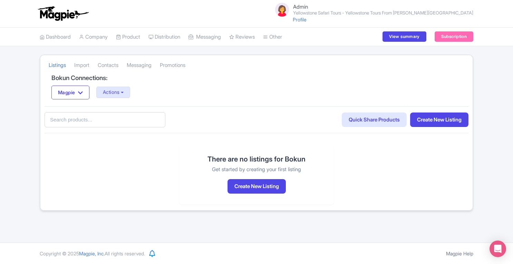
click at [84, 65] on link "Import" at bounding box center [81, 65] width 15 height 19
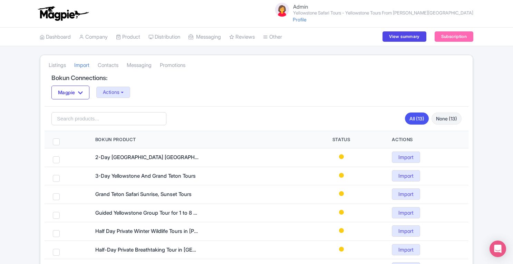
click at [54, 67] on link "Listings" at bounding box center [57, 65] width 17 height 19
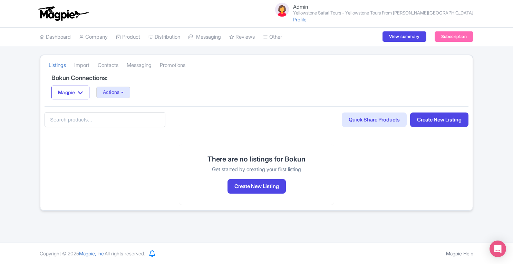
click at [85, 67] on link "Import" at bounding box center [81, 65] width 15 height 19
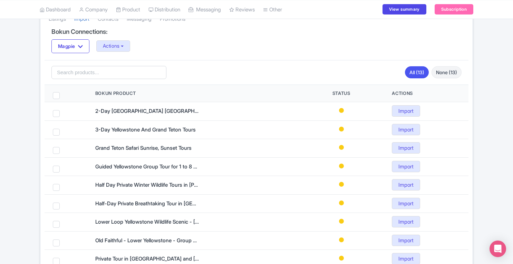
scroll to position [32, 0]
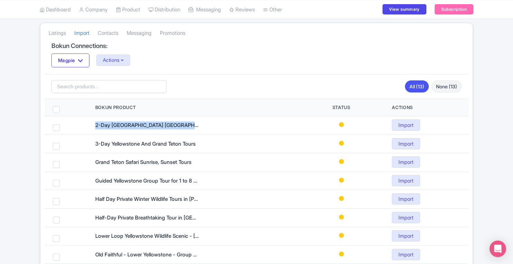
drag, startPoint x: 96, startPoint y: 124, endPoint x: 197, endPoint y: 124, distance: 100.9
click at [197, 124] on div "2-Day Yellowstone Lower Upper Loop Tours" at bounding box center [147, 126] width 104 height 8
click at [122, 59] on button "Actions" at bounding box center [113, 60] width 34 height 11
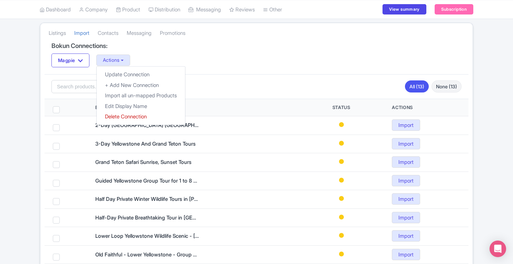
click at [483, 105] on div "Error I'm sorry, we couldn't process your request. Please contact support using…" at bounding box center [256, 194] width 513 height 345
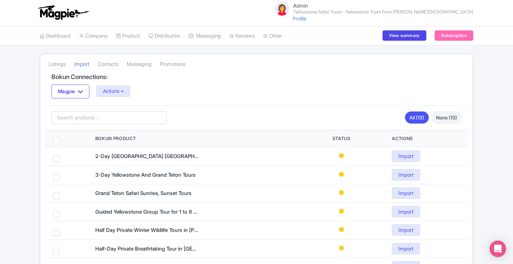
scroll to position [0, 0]
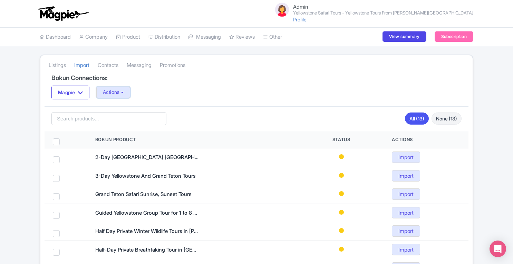
click at [129, 94] on button "Actions" at bounding box center [113, 92] width 34 height 11
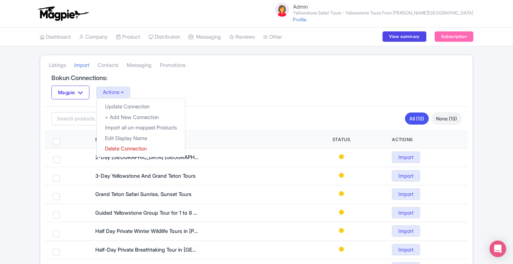
click at [248, 83] on div "Bokun Connections: Magpie Magpie Actions Update Connection + Add New Connection…" at bounding box center [257, 91] width 424 height 32
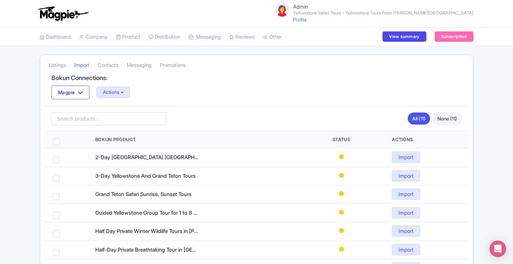
click at [0, 0] on link "My Products" at bounding box center [0, 0] width 0 height 0
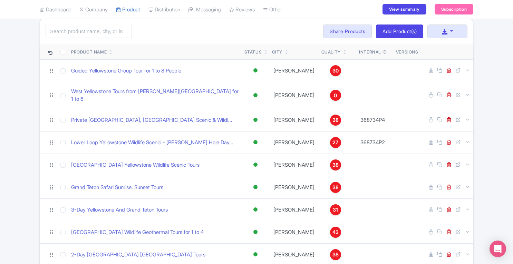
scroll to position [29, 0]
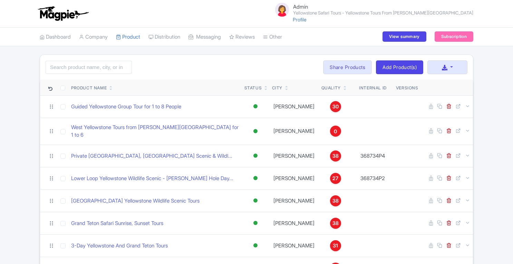
scroll to position [29, 0]
click at [468, 107] on icon at bounding box center [467, 106] width 5 height 5
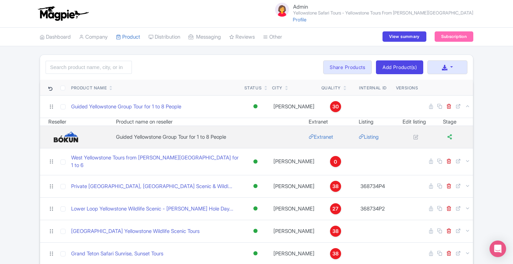
click at [480, 108] on div "Search Bulk Actions Delete Add to Collection Translate Share Products Add to Co…" at bounding box center [256, 241] width 513 height 372
click at [469, 106] on icon at bounding box center [467, 106] width 5 height 5
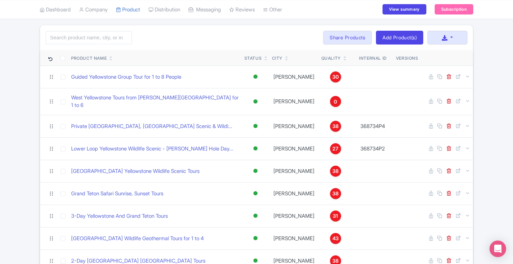
scroll to position [30, 0]
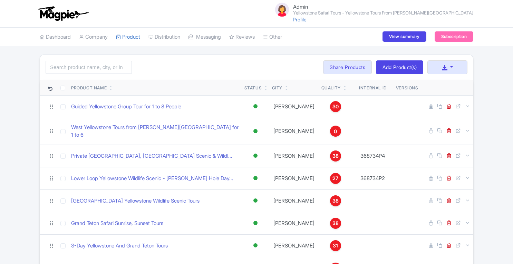
scroll to position [30, 0]
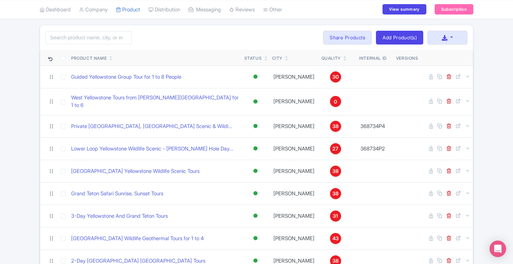
click at [334, 98] on span "0" at bounding box center [335, 102] width 3 height 8
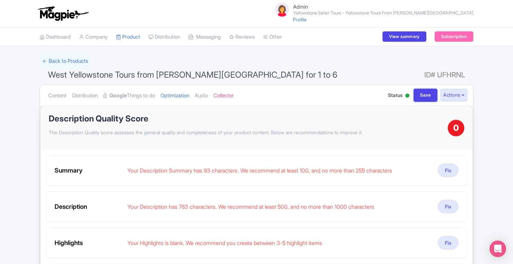
click at [421, 93] on input "Save" at bounding box center [426, 95] width 24 height 13
type input "Saving..."
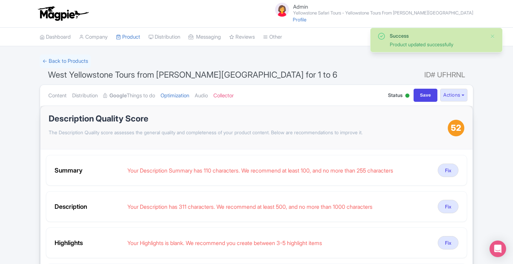
click at [136, 37] on link "Product" at bounding box center [128, 37] width 24 height 19
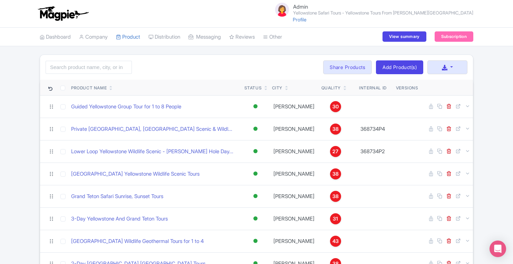
click at [468, 106] on icon at bounding box center [467, 106] width 5 height 5
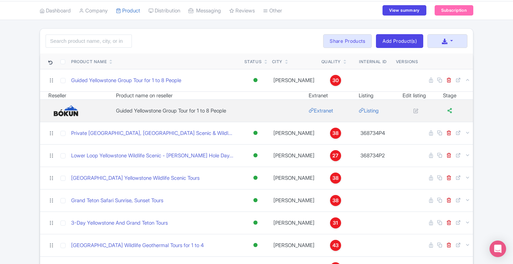
scroll to position [2, 0]
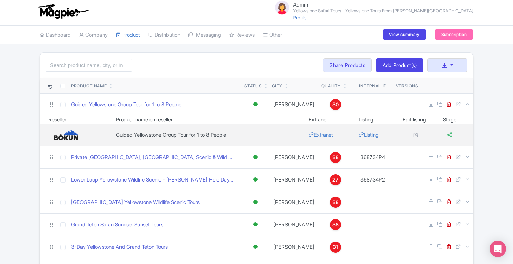
click at [468, 104] on icon at bounding box center [467, 104] width 5 height 5
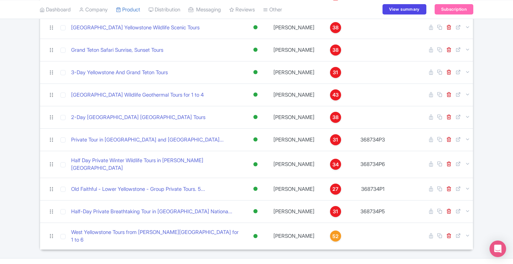
scroll to position [151, 0]
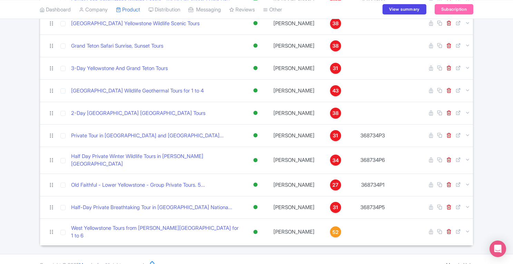
click at [453, 262] on link "Magpie Help" at bounding box center [459, 265] width 27 height 6
